Goal: Navigation & Orientation: Go to known website

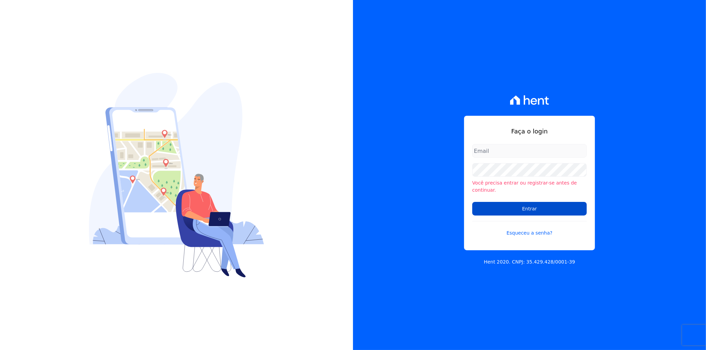
type input "italo.fernandes@e-arke.com"
click at [541, 203] on input "Entrar" at bounding box center [529, 209] width 115 height 14
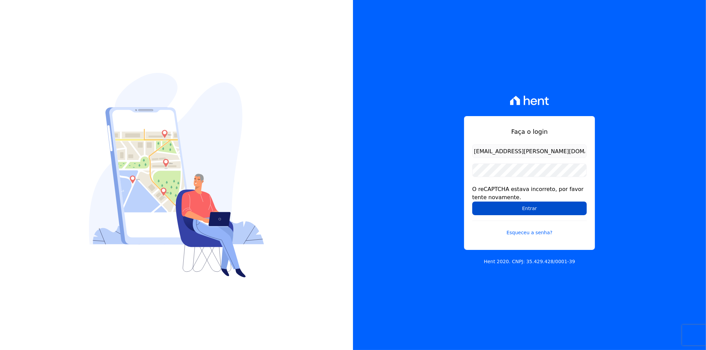
click at [532, 208] on input "Entrar" at bounding box center [529, 209] width 115 height 14
